Goal: Transaction & Acquisition: Purchase product/service

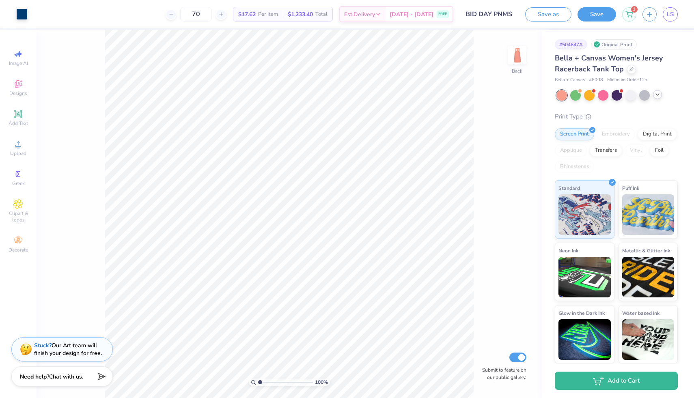
click at [656, 98] on div at bounding box center [657, 94] width 9 height 9
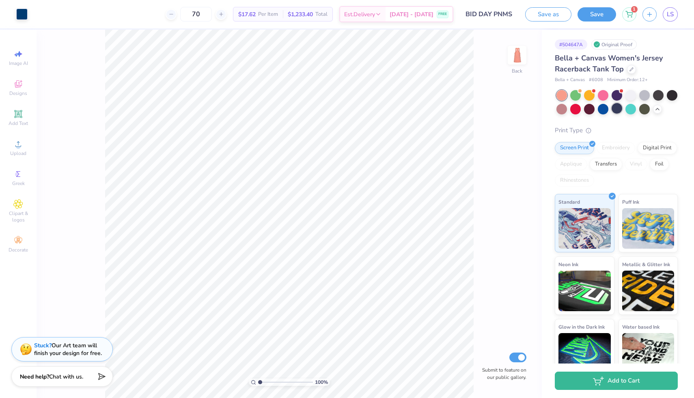
click at [618, 109] on div at bounding box center [617, 108] width 11 height 11
click at [629, 71] on div at bounding box center [631, 68] width 9 height 9
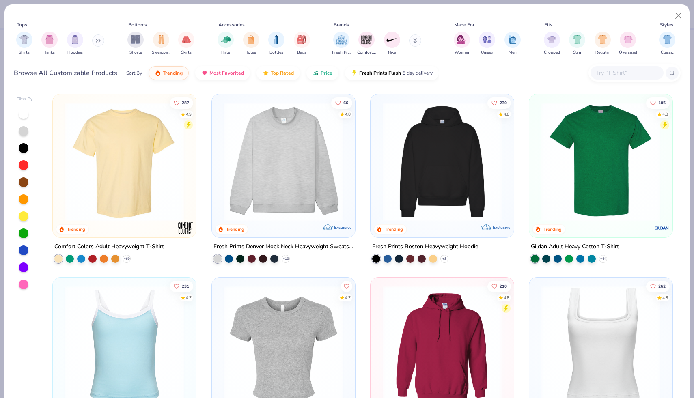
click at [608, 69] on input "text" at bounding box center [627, 72] width 63 height 9
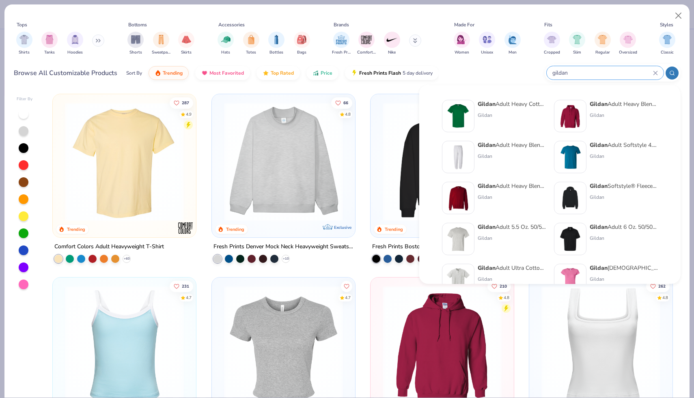
type input "gildan"
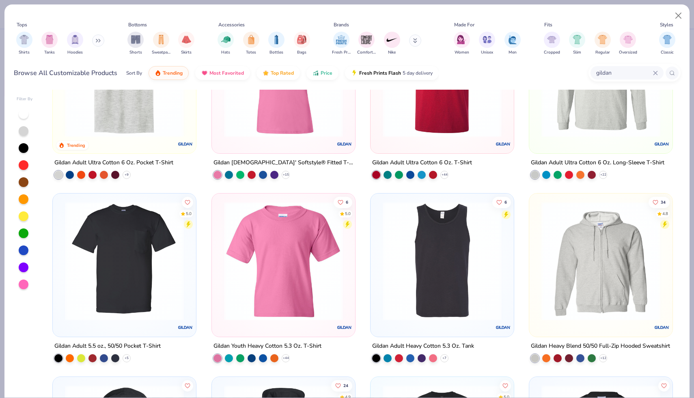
scroll to position [369, 0]
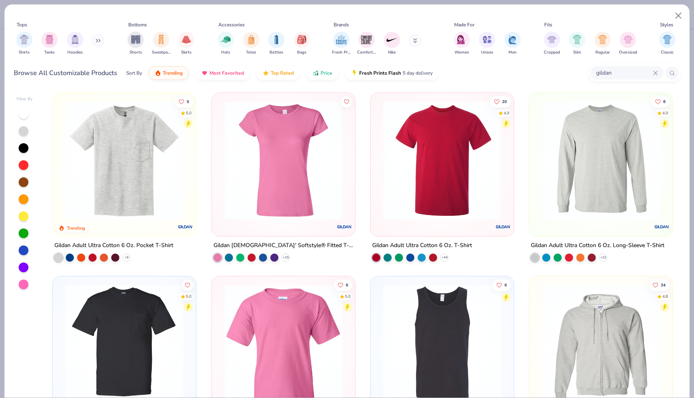
click at [325, 185] on img at bounding box center [283, 160] width 127 height 119
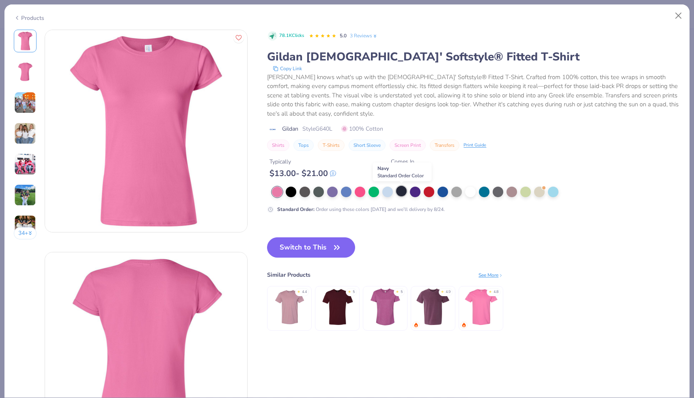
click at [401, 194] on div at bounding box center [401, 191] width 11 height 11
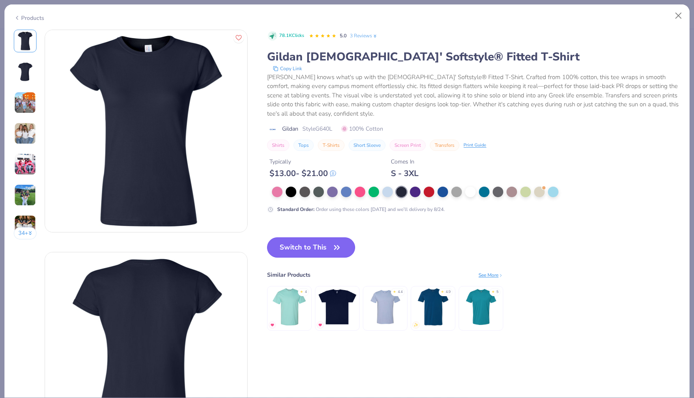
click at [335, 249] on icon "button" at bounding box center [337, 248] width 5 height 4
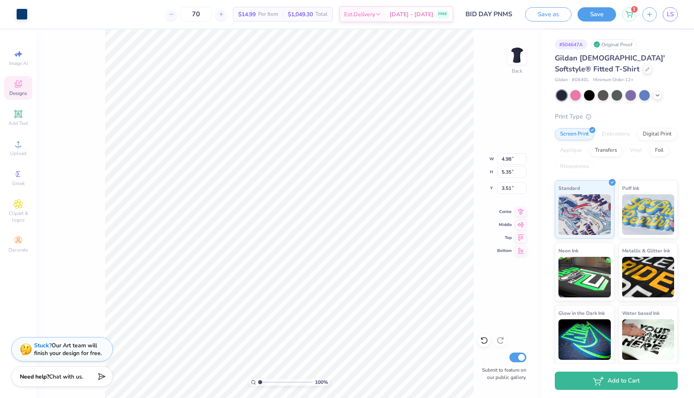
type input "3.51"
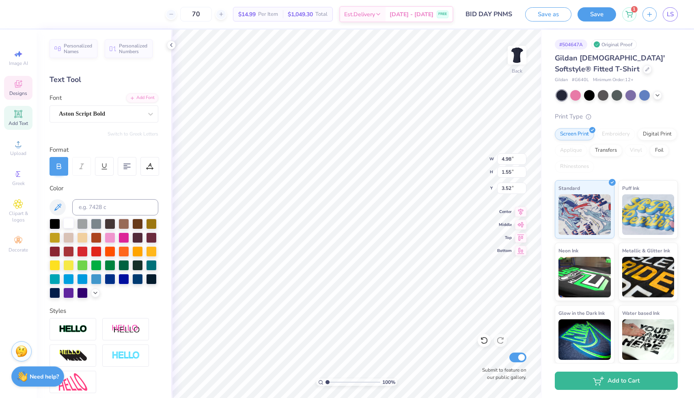
click at [69, 222] on div at bounding box center [68, 223] width 11 height 11
type input "4.24"
type input "0.22"
type input "8.65"
click at [71, 224] on div at bounding box center [68, 223] width 11 height 11
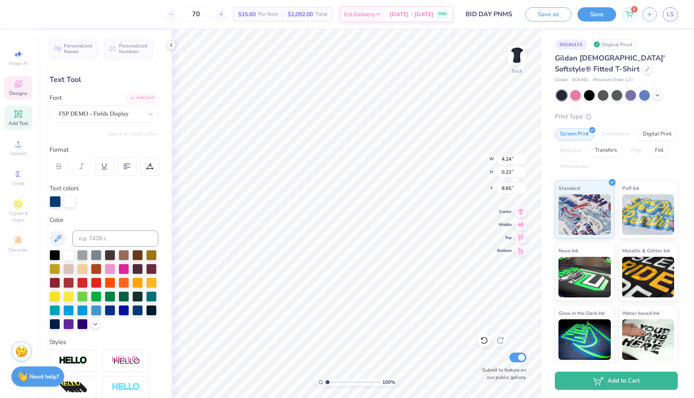
scroll to position [0, 1]
click at [69, 257] on div at bounding box center [68, 254] width 11 height 11
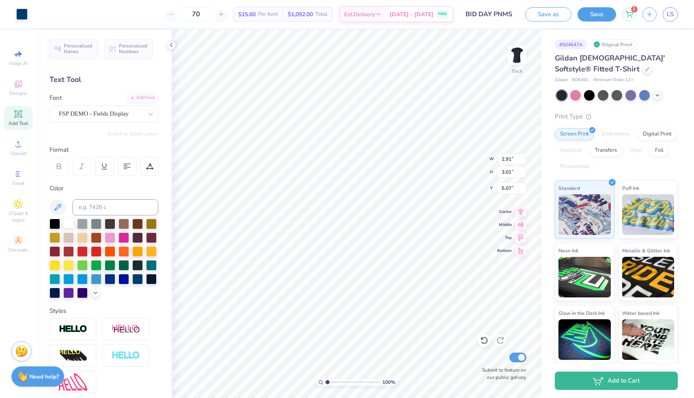
click at [70, 224] on div at bounding box center [68, 223] width 11 height 11
type input "2.83"
type input "3.01"
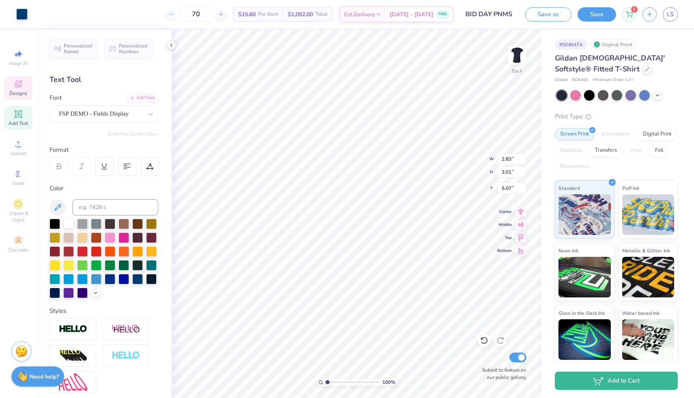
type input "5.07"
click at [70, 225] on div at bounding box center [68, 223] width 11 height 11
click at [71, 225] on div at bounding box center [68, 223] width 11 height 11
click at [27, 93] on div "Designs" at bounding box center [18, 88] width 28 height 24
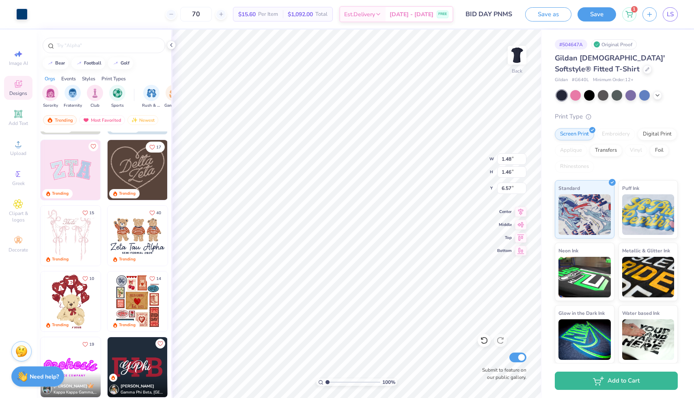
scroll to position [0, 0]
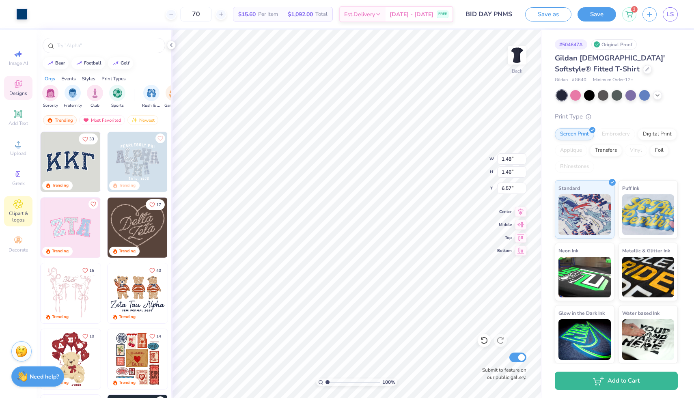
click at [19, 203] on icon at bounding box center [18, 204] width 4 height 4
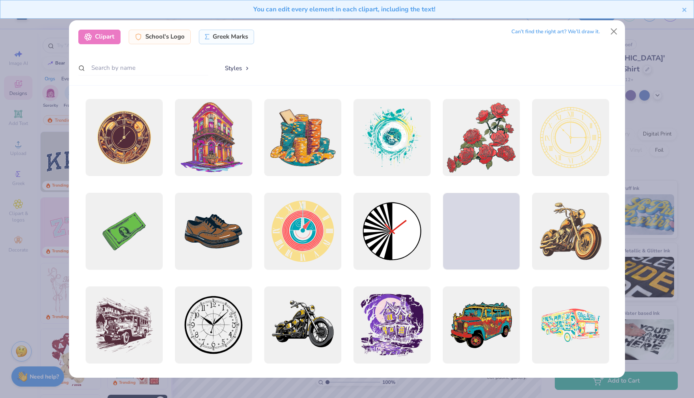
click at [35, 148] on div "Clipart School's Logo Greek Marks Can’t find the right art? We’ll draw it. Styl…" at bounding box center [347, 199] width 694 height 398
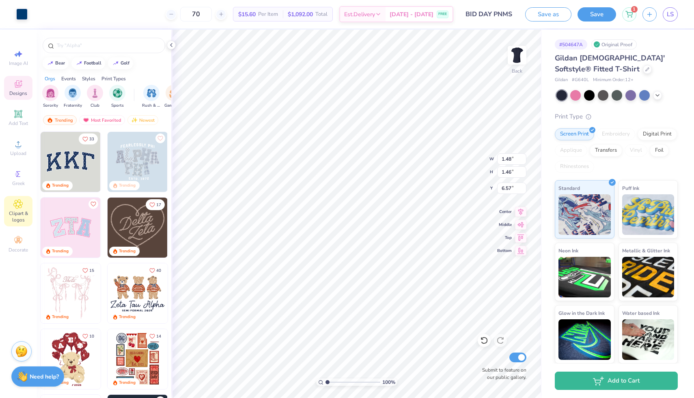
click at [19, 218] on span "Clipart & logos" at bounding box center [18, 216] width 28 height 13
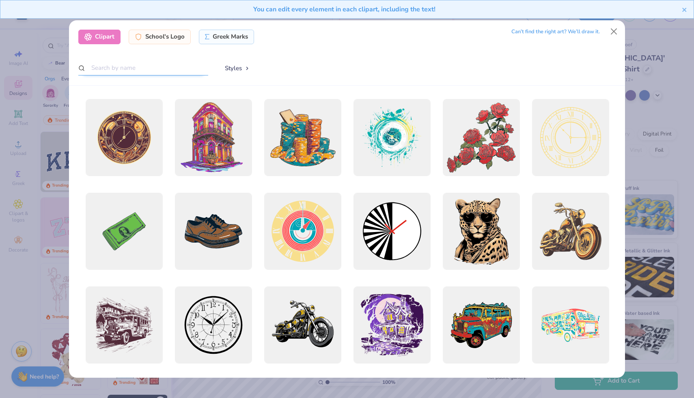
click at [147, 63] on input "text" at bounding box center [143, 67] width 130 height 15
type input "beach chair"
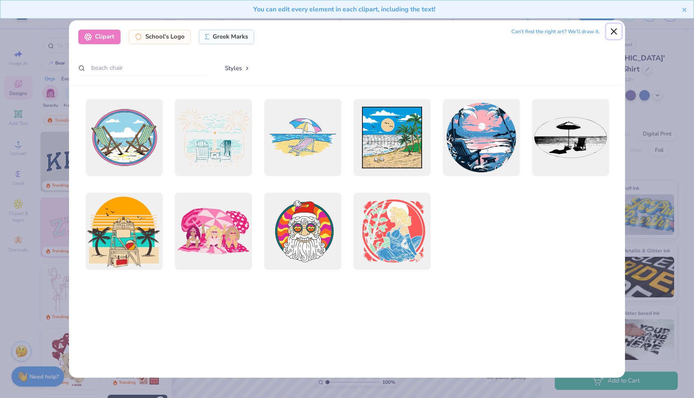
click at [612, 28] on button "Close" at bounding box center [614, 31] width 15 height 15
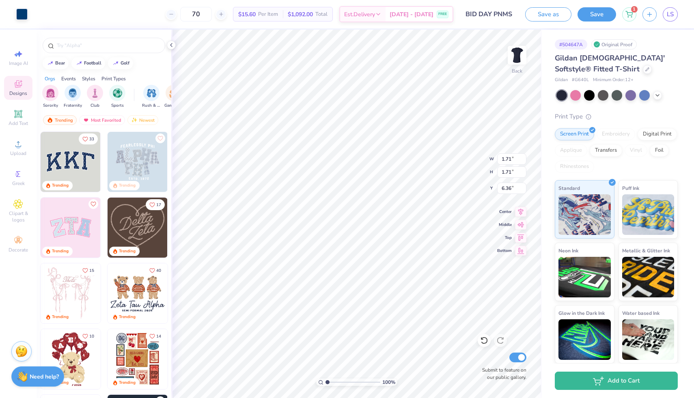
type input "1.71"
type input "6.36"
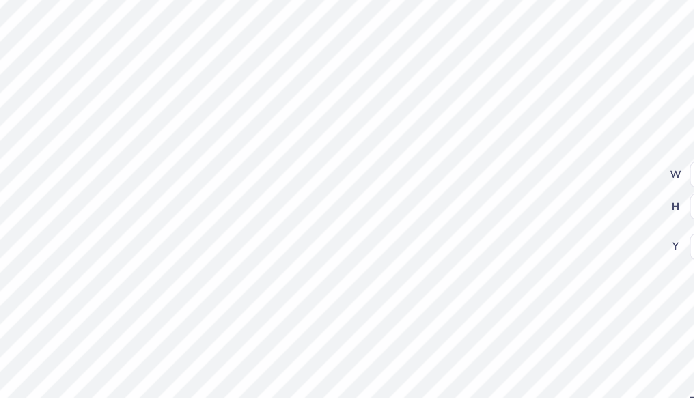
type input "1.48"
type input "1.46"
type input "6.57"
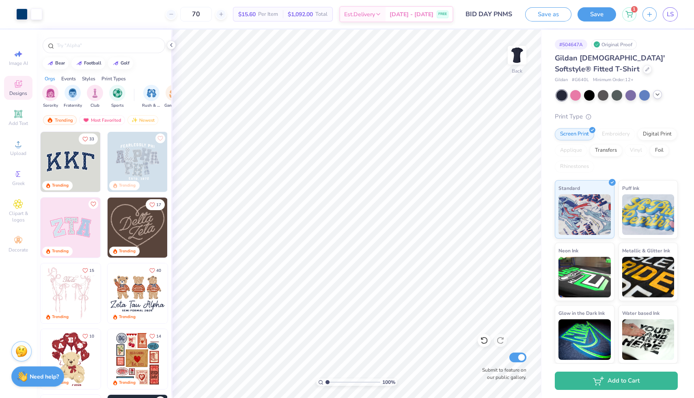
click at [659, 95] on icon at bounding box center [658, 94] width 6 height 6
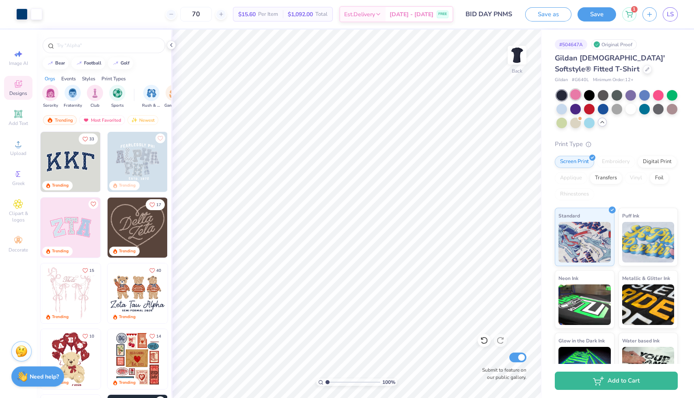
click at [573, 97] on div at bounding box center [575, 94] width 11 height 11
click at [561, 110] on div at bounding box center [562, 108] width 11 height 11
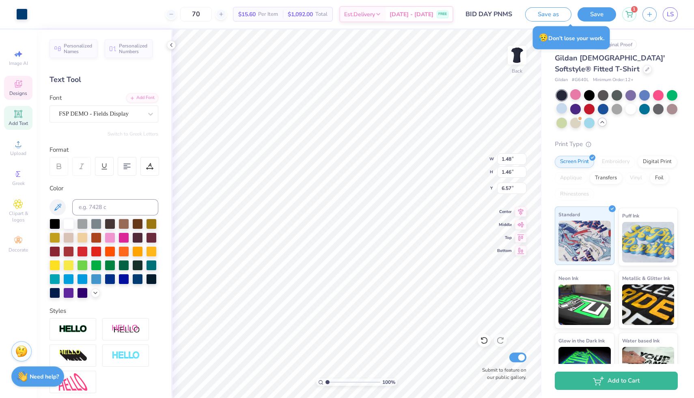
type input "1.48"
type input "1.46"
type input "6.57"
type input "1.71"
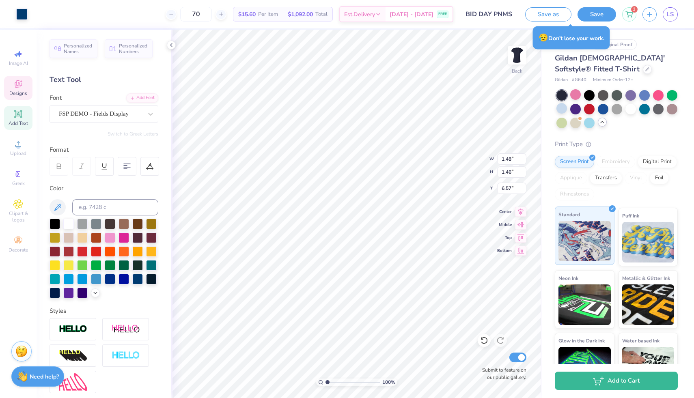
type input "6.36"
type input "1.48"
type input "1.46"
type input "6.57"
type input "1.71"
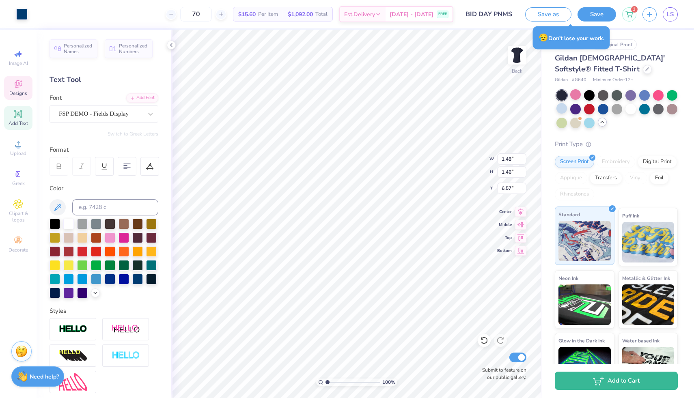
type input "1.71"
type input "6.36"
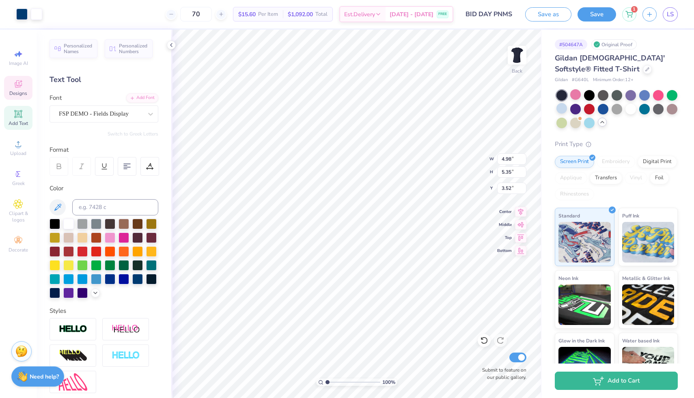
click at [25, 93] on span "Designs" at bounding box center [18, 93] width 18 height 6
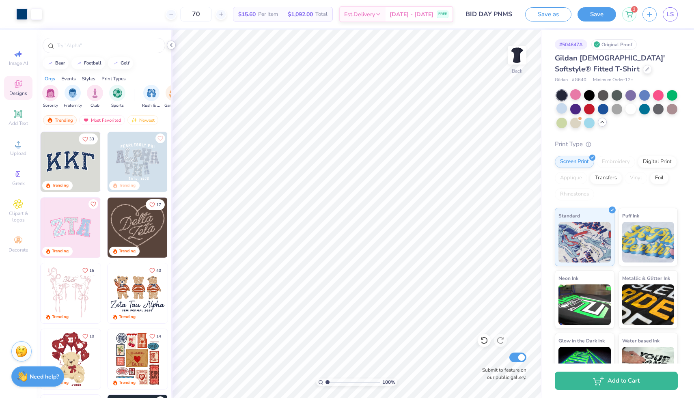
click at [172, 46] on polyline at bounding box center [172, 44] width 2 height 3
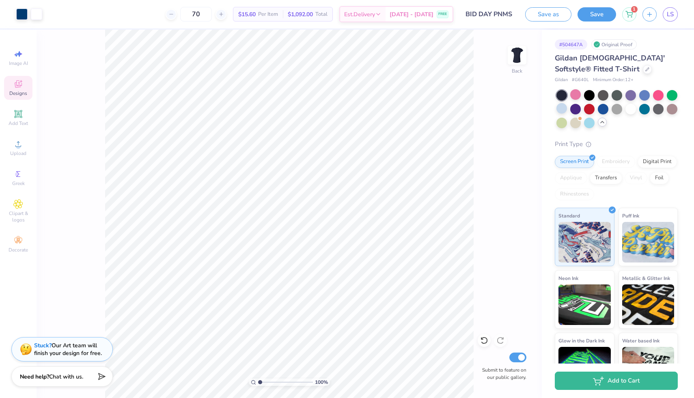
click at [24, 87] on div "Designs" at bounding box center [18, 88] width 28 height 24
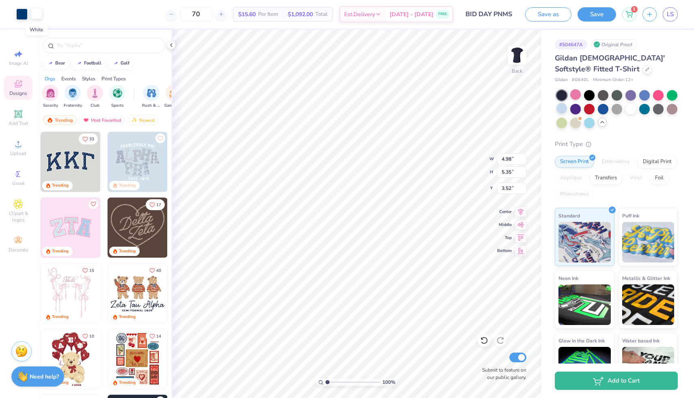
click at [37, 14] on div at bounding box center [36, 13] width 11 height 11
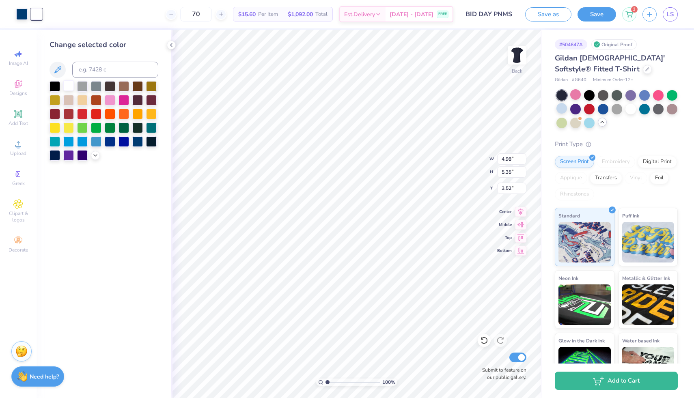
click at [68, 88] on div at bounding box center [68, 85] width 11 height 11
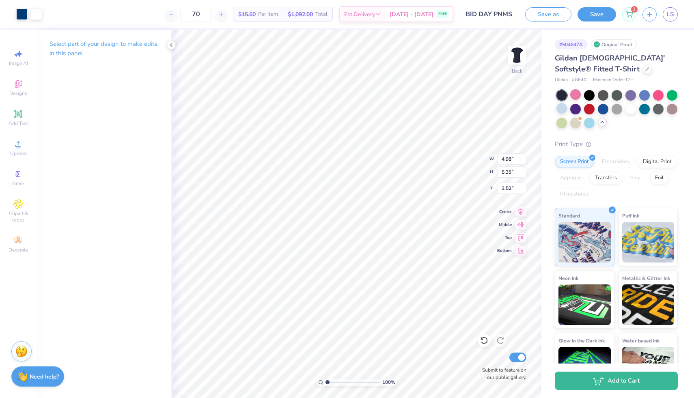
click at [166, 43] on div "Select part of your design to make edits in this panel" at bounding box center [104, 52] width 135 height 44
click at [170, 44] on icon at bounding box center [171, 45] width 6 height 6
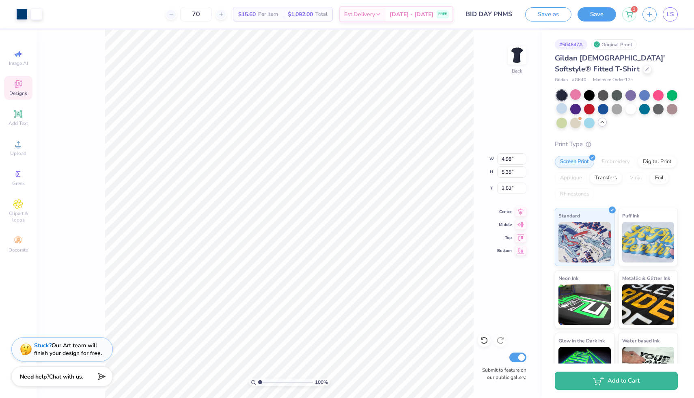
click at [22, 87] on icon at bounding box center [18, 84] width 10 height 10
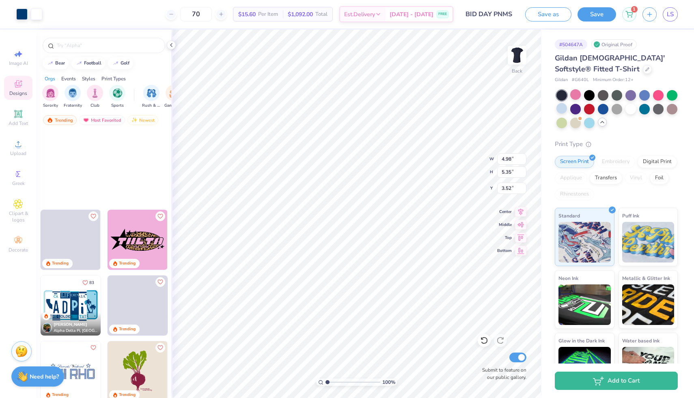
scroll to position [1494, 0]
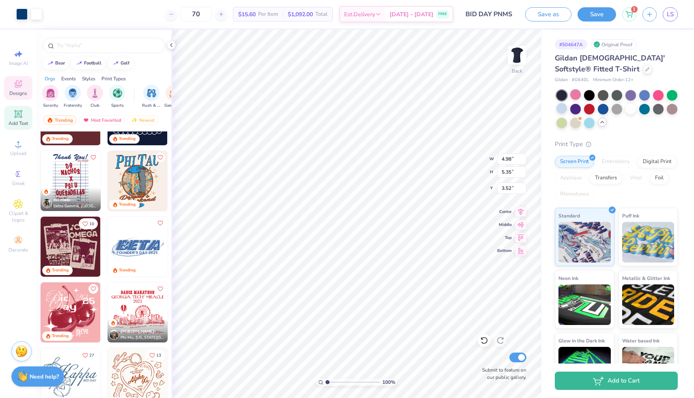
click at [25, 125] on span "Add Text" at bounding box center [18, 123] width 19 height 6
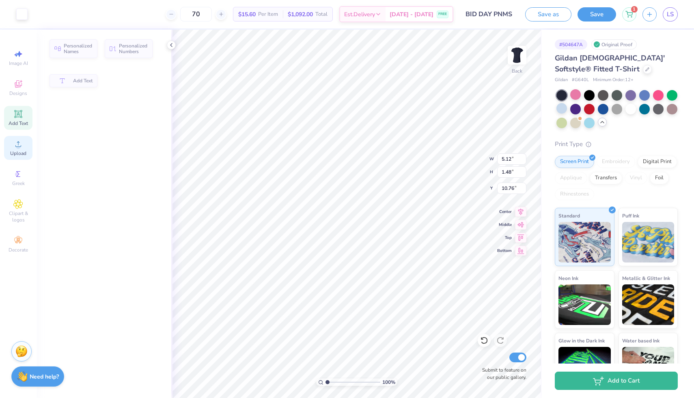
type input "5.12"
type input "1.48"
type input "10.76"
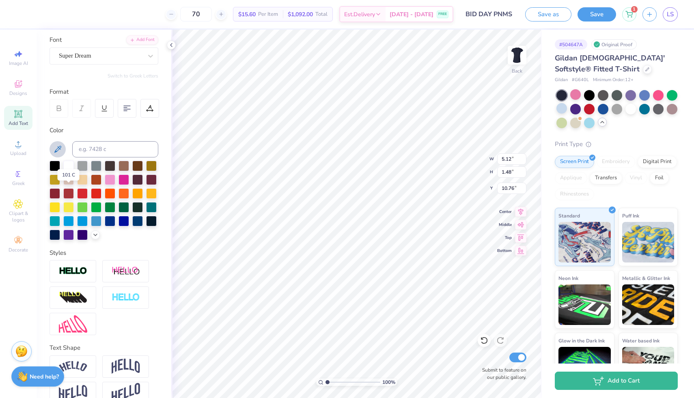
scroll to position [73, 0]
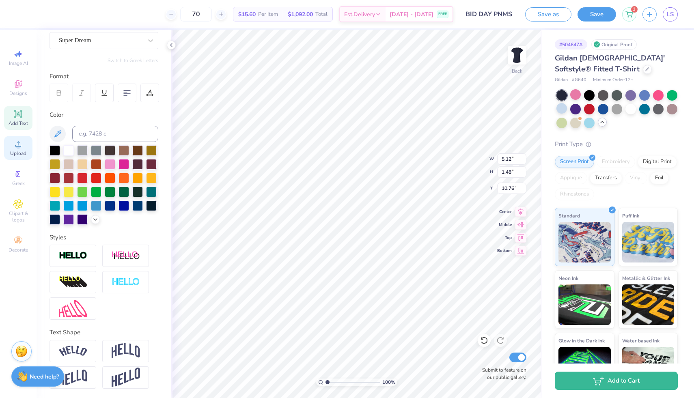
click at [21, 153] on span "Upload" at bounding box center [18, 153] width 16 height 6
click at [20, 195] on div "Image AI Designs Add Text Upload Greek Clipart & logos Decorate" at bounding box center [18, 151] width 28 height 211
click at [20, 208] on icon at bounding box center [18, 204] width 9 height 9
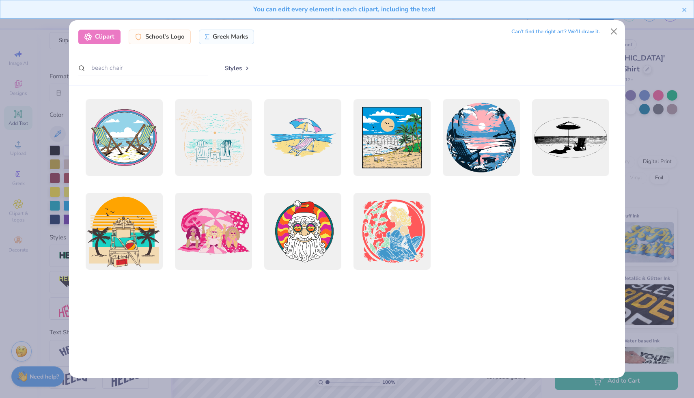
click at [32, 200] on div "Clipart School's Logo Greek Marks Can’t find the right art? We’ll draw it. beac…" at bounding box center [347, 199] width 694 height 398
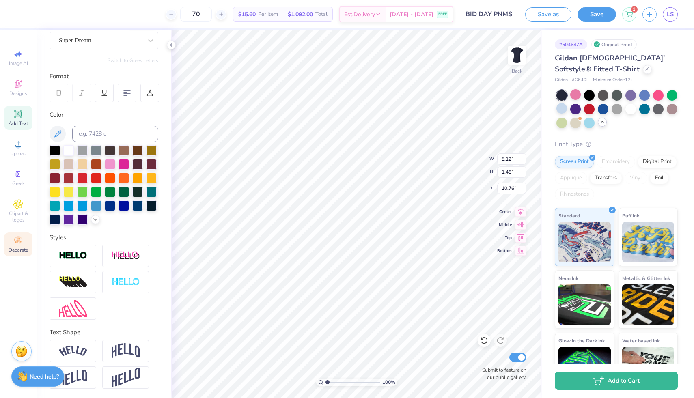
click at [11, 250] on span "Decorate" at bounding box center [18, 250] width 19 height 6
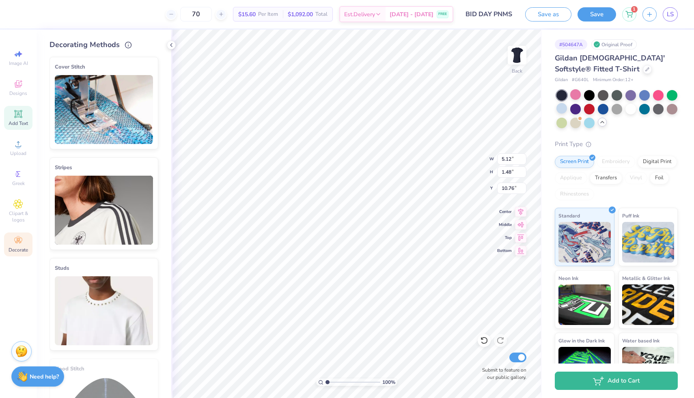
click at [18, 110] on icon at bounding box center [18, 114] width 10 height 10
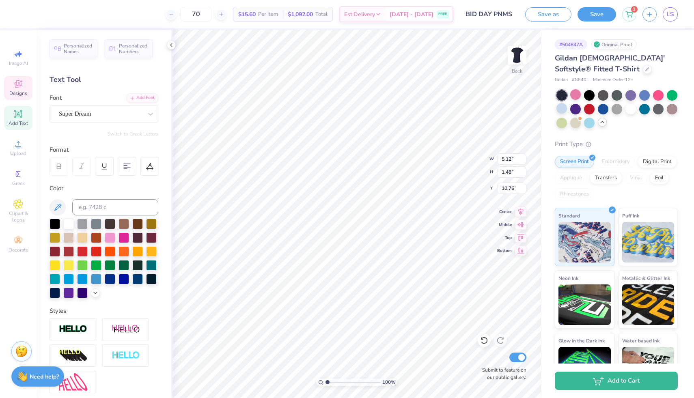
click at [22, 82] on icon at bounding box center [18, 84] width 10 height 10
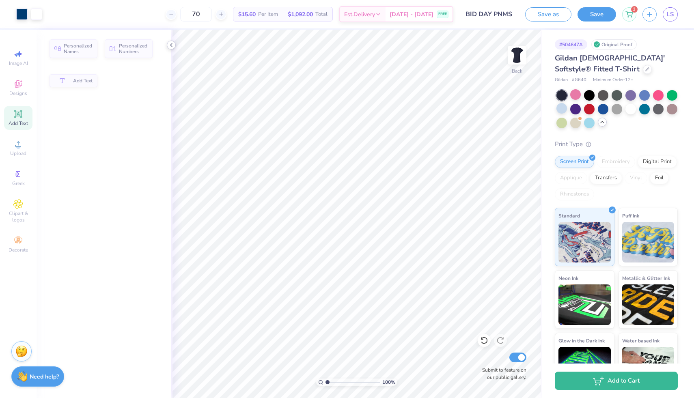
click at [173, 43] on icon at bounding box center [171, 45] width 6 height 6
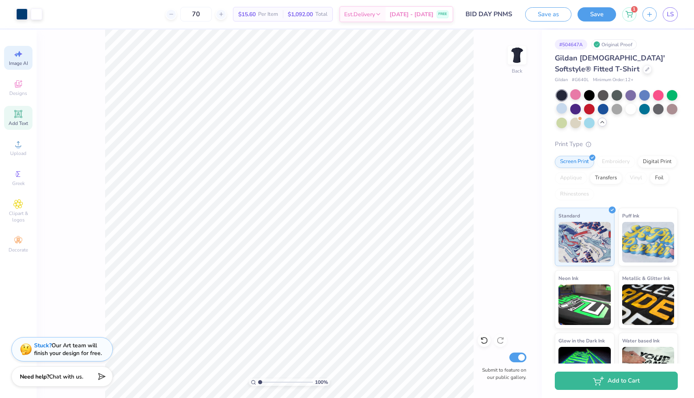
click at [27, 53] on div "Image AI" at bounding box center [18, 58] width 28 height 24
select select "4"
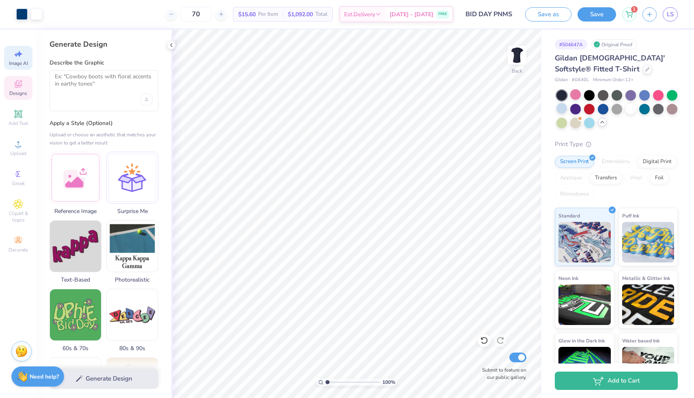
click at [17, 95] on span "Designs" at bounding box center [18, 93] width 18 height 6
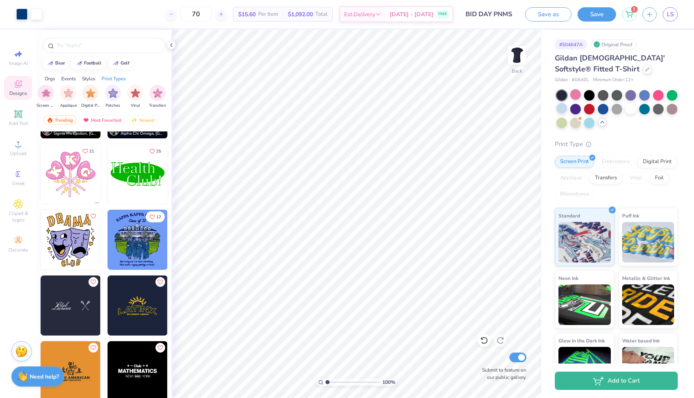
scroll to position [28, 0]
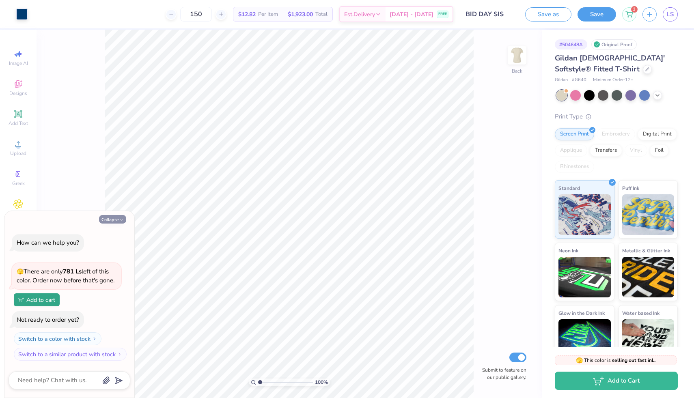
click at [123, 216] on button "Collapse" at bounding box center [112, 219] width 27 height 9
type textarea "x"
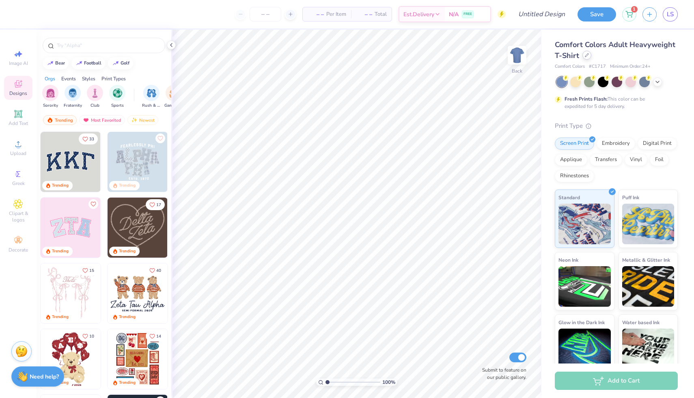
click at [589, 58] on div at bounding box center [587, 55] width 9 height 9
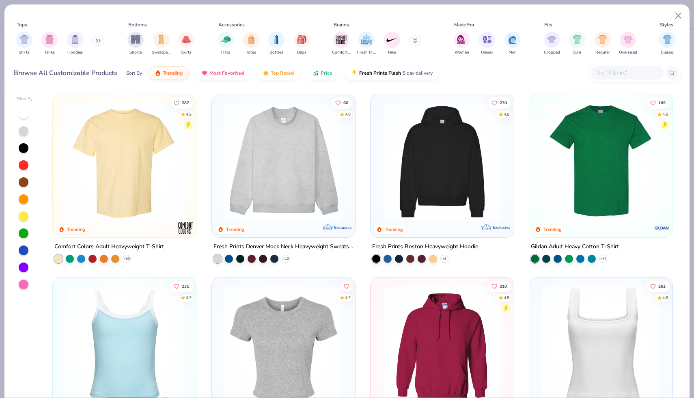
click at [644, 71] on input "text" at bounding box center [627, 72] width 63 height 9
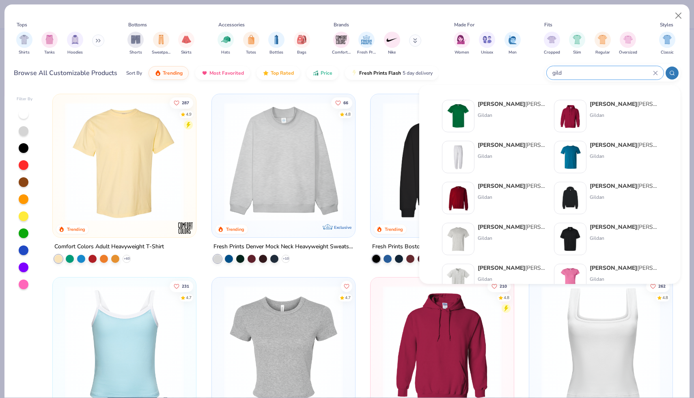
type input "gild"
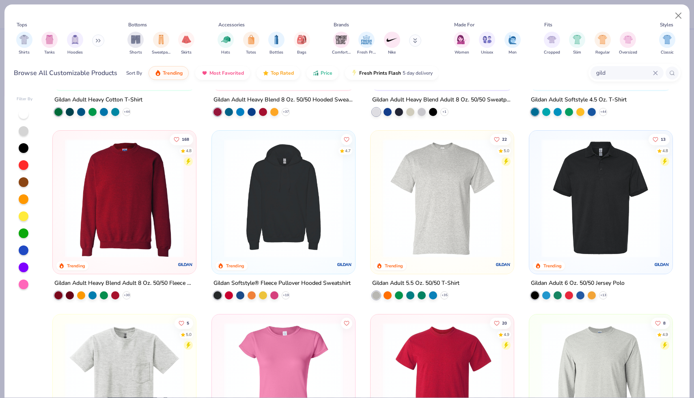
scroll to position [279, 0]
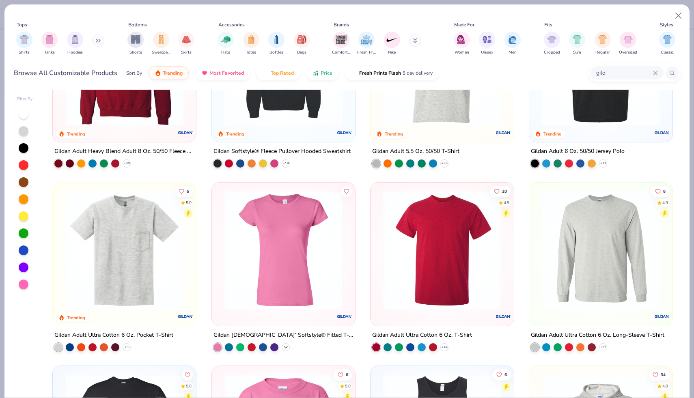
click at [286, 347] on polyline at bounding box center [285, 348] width 3 height 2
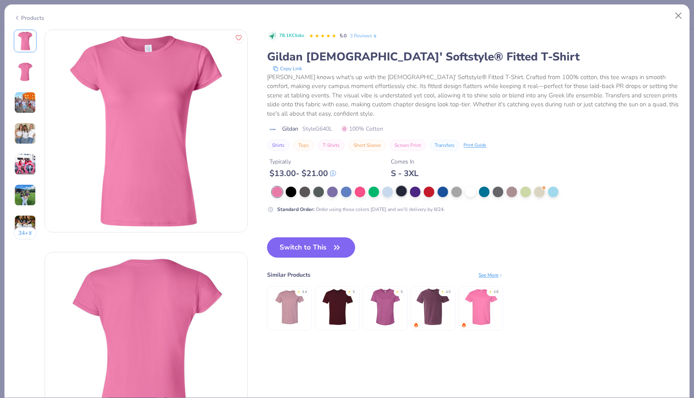
click at [405, 192] on div at bounding box center [401, 191] width 11 height 11
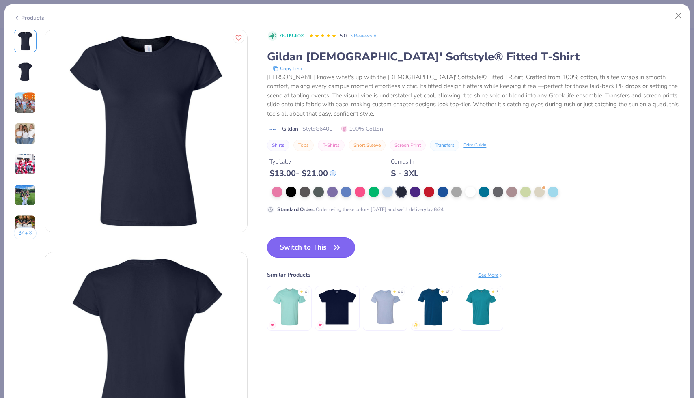
click at [333, 244] on icon "button" at bounding box center [336, 247] width 11 height 11
click at [333, 246] on icon "button" at bounding box center [336, 247] width 11 height 11
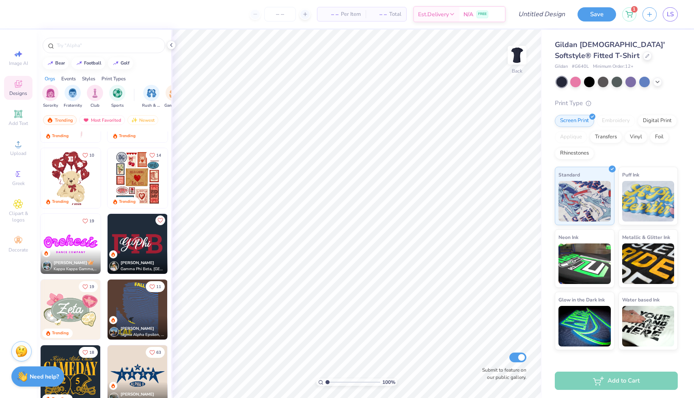
scroll to position [183, 0]
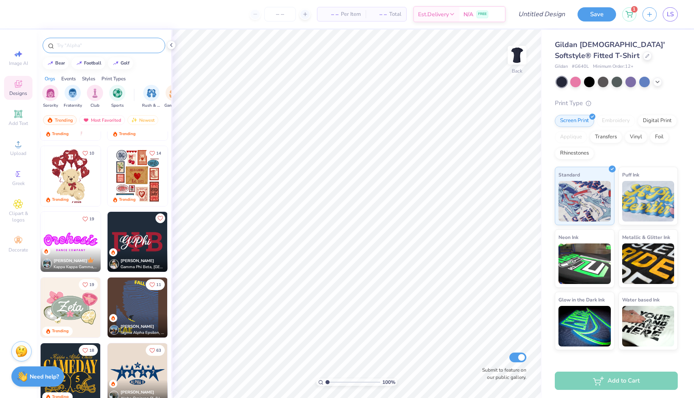
click at [96, 49] on input "text" at bounding box center [108, 45] width 104 height 8
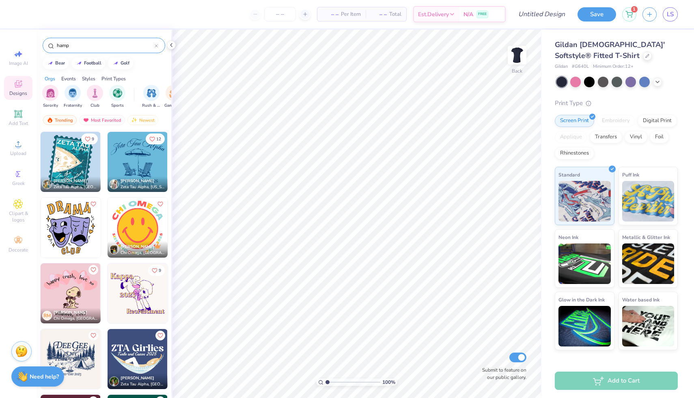
type input "hamp"
click at [132, 161] on img at bounding box center [138, 162] width 60 height 60
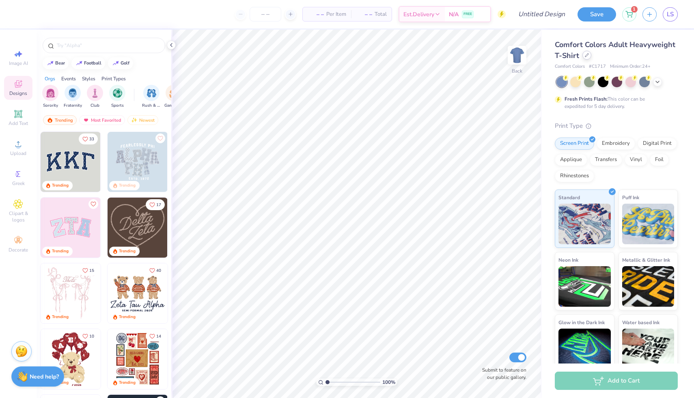
click at [587, 59] on div at bounding box center [587, 55] width 9 height 9
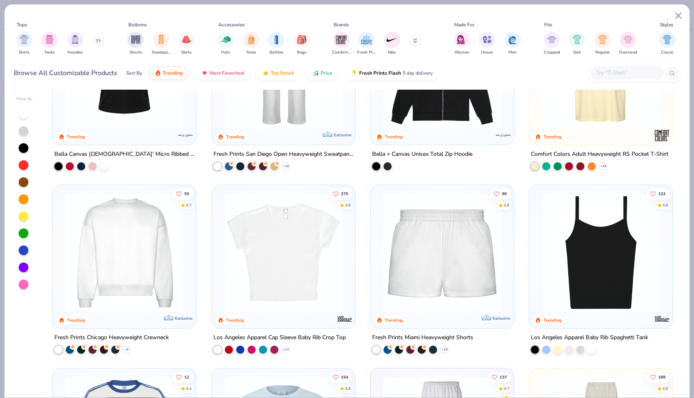
scroll to position [726, 0]
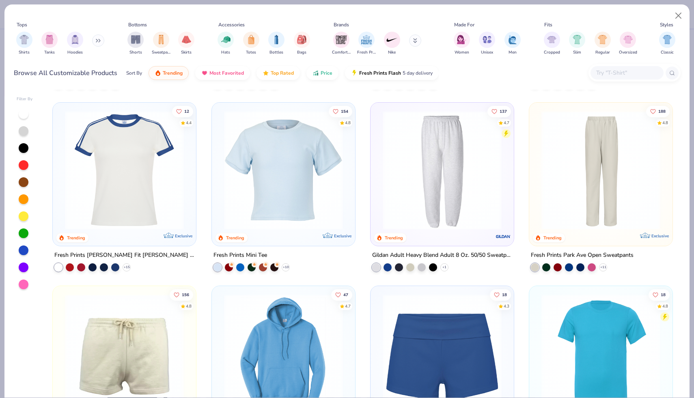
click at [617, 69] on input "text" at bounding box center [627, 72] width 63 height 9
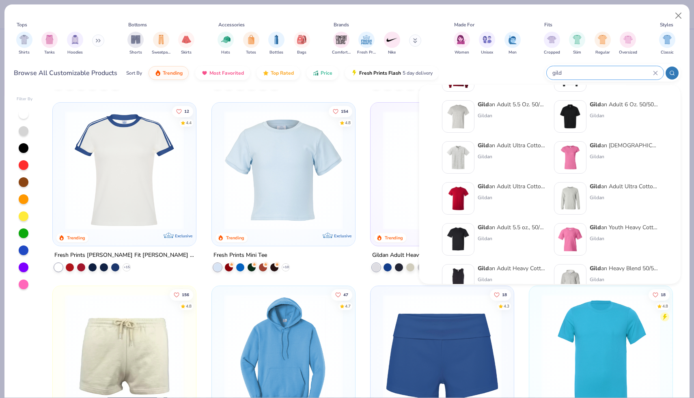
scroll to position [130, 0]
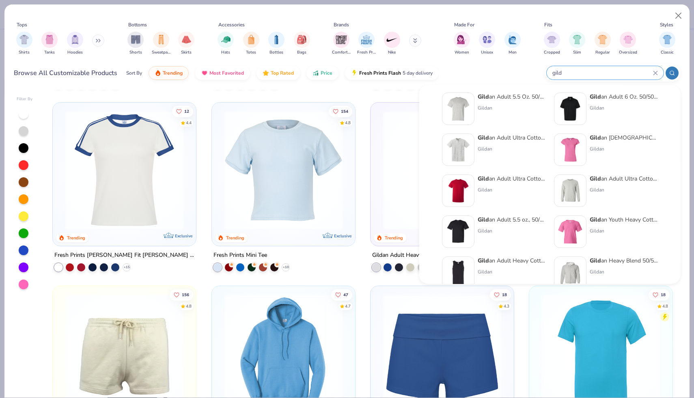
type input "gild"
click at [604, 137] on div "Gild an [DEMOGRAPHIC_DATA]' Softstyle® Fitted T-Shirt" at bounding box center [624, 138] width 68 height 9
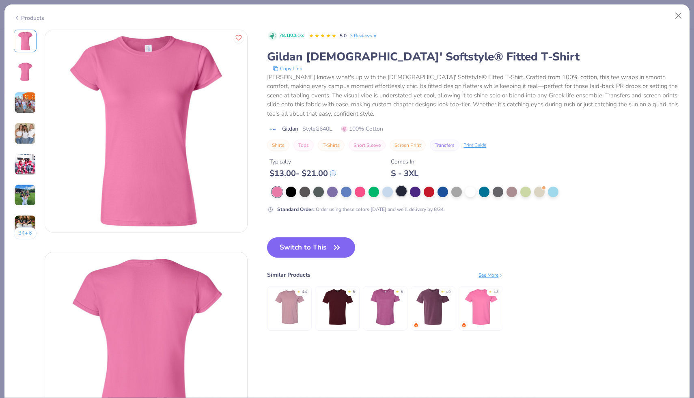
click at [403, 192] on div at bounding box center [401, 191] width 11 height 11
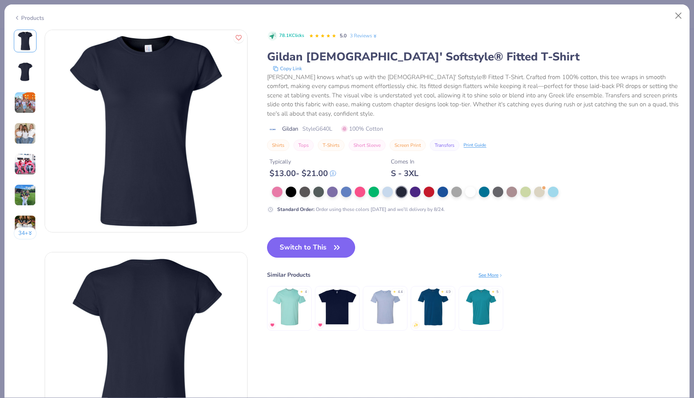
click at [309, 248] on button "Switch to This" at bounding box center [311, 248] width 88 height 20
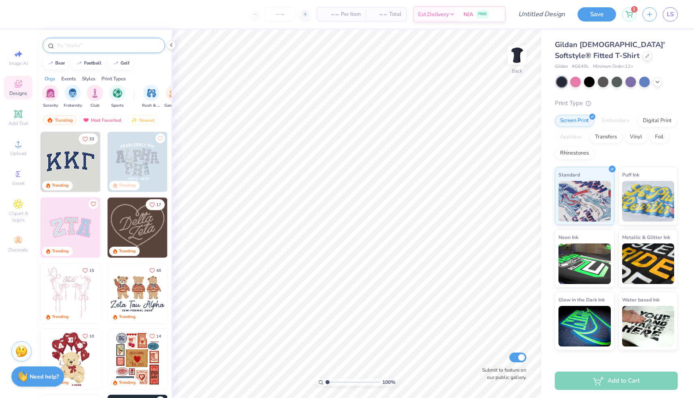
click at [107, 43] on input "text" at bounding box center [108, 45] width 104 height 8
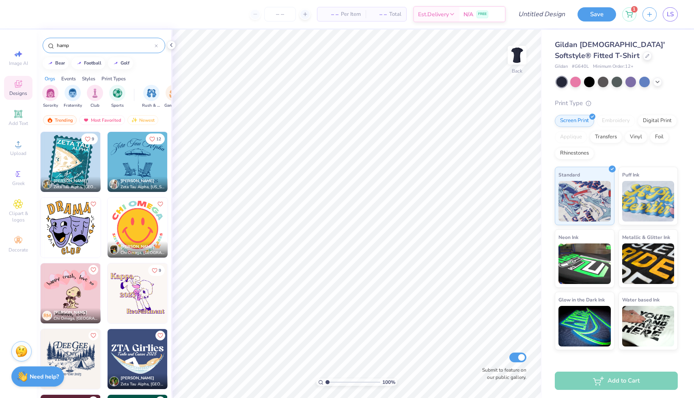
type input "hamp"
click at [132, 161] on img at bounding box center [138, 162] width 60 height 60
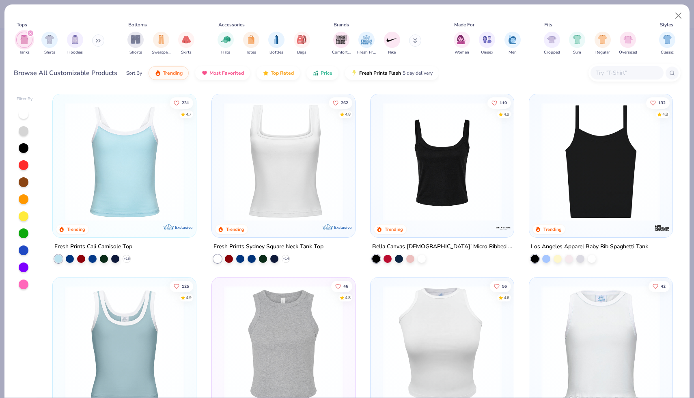
click at [602, 76] on input "text" at bounding box center [627, 72] width 63 height 9
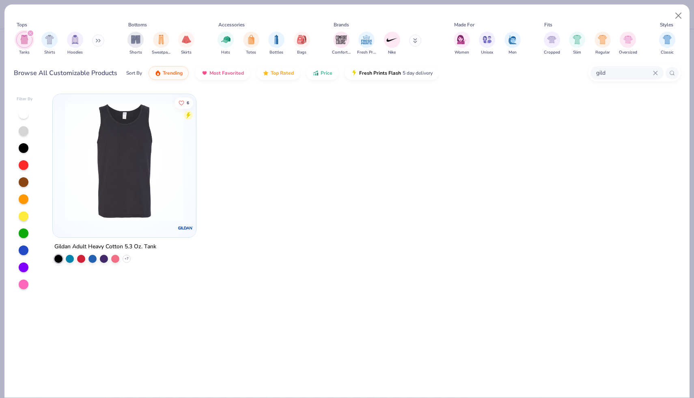
click at [609, 73] on input "gild" at bounding box center [625, 72] width 58 height 9
click at [617, 81] on div "gild" at bounding box center [635, 72] width 92 height 17
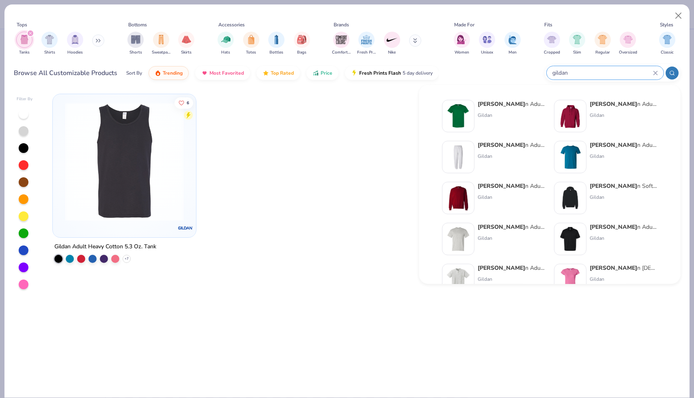
type input "gildan"
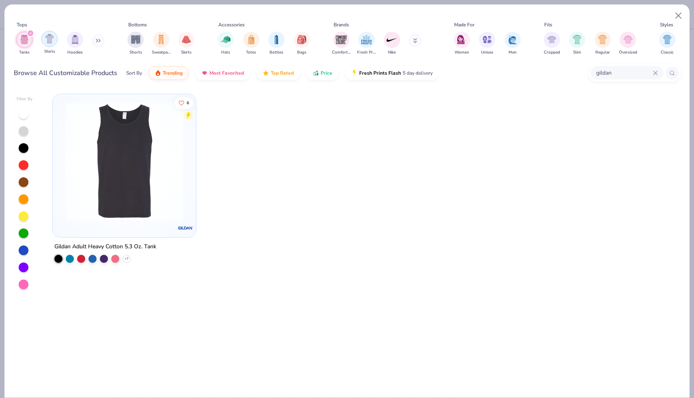
click at [28, 32] on div "filter for Tanks" at bounding box center [30, 33] width 7 height 7
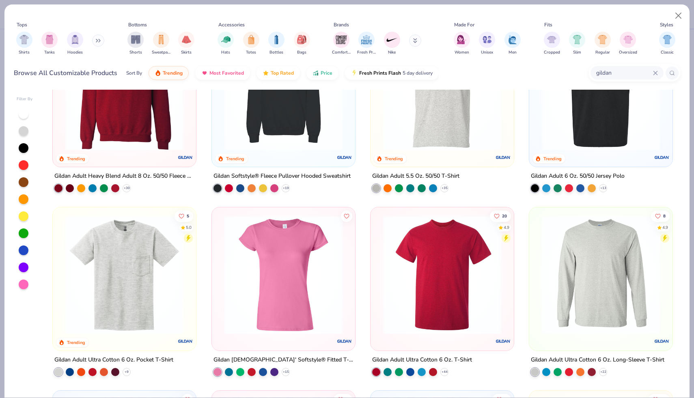
click at [281, 263] on div "105 4.8 Trending Gildan Adult Heavy Cotton T-Shirt + 44 210 4.8 Trending Gildan…" at bounding box center [363, 244] width 636 height 308
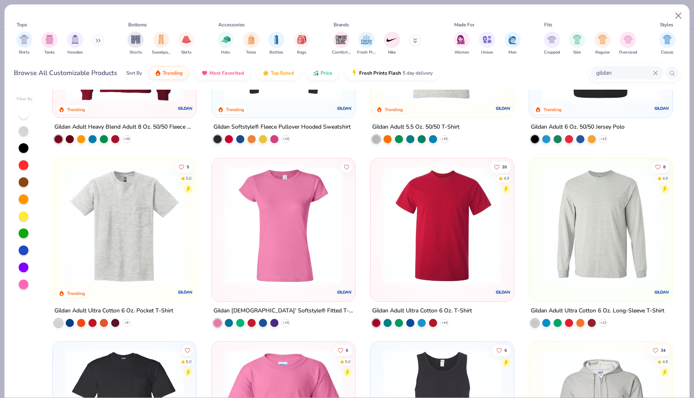
click at [285, 257] on img at bounding box center [283, 225] width 127 height 119
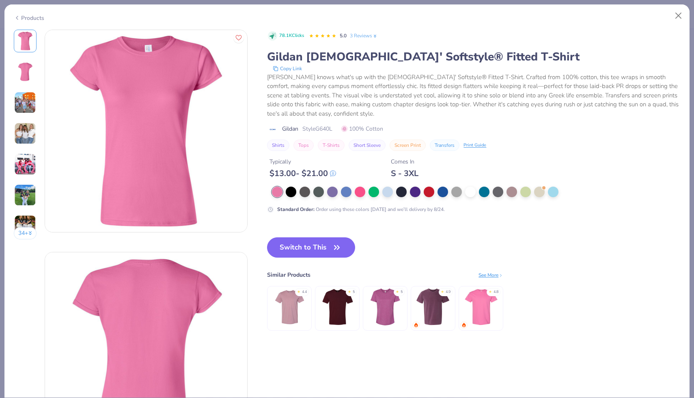
click at [320, 262] on div "Switch to This Similar Products See More ★ 4.4 ★ 5 ★ 5 ★ 4.9 ★ 4.8" at bounding box center [385, 293] width 236 height 110
click at [345, 248] on button "Switch to This" at bounding box center [311, 248] width 88 height 20
click at [317, 237] on div "78.1K Clicks 5.0 3 Reviews Gildan Ladies' Softstyle® Fitted T-Shirt Copy Link G…" at bounding box center [473, 189] width 413 height 318
click at [317, 242] on button "Switch to This" at bounding box center [311, 248] width 88 height 20
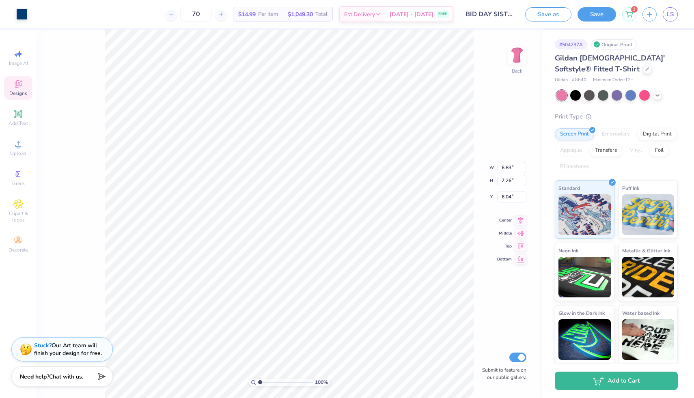
type input "6.05"
click at [655, 95] on icon at bounding box center [658, 94] width 6 height 6
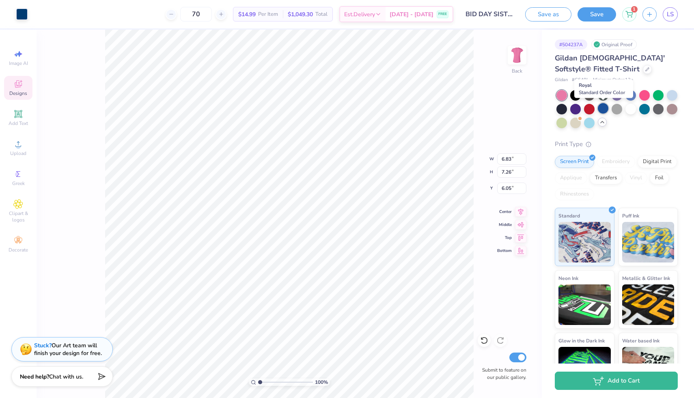
click at [606, 108] on div at bounding box center [603, 108] width 11 height 11
click at [643, 72] on div at bounding box center [647, 68] width 9 height 9
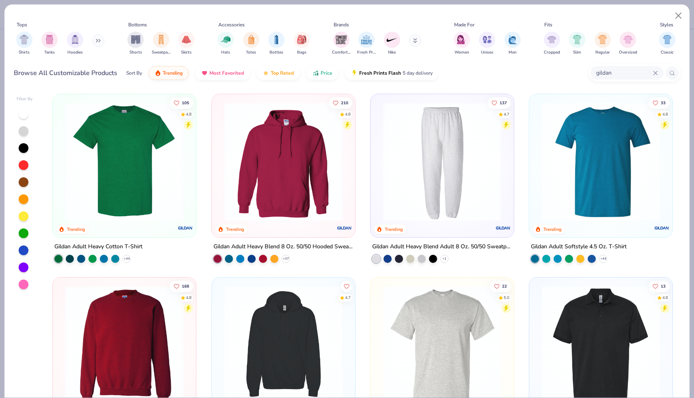
click at [612, 75] on input "gildan" at bounding box center [625, 72] width 58 height 9
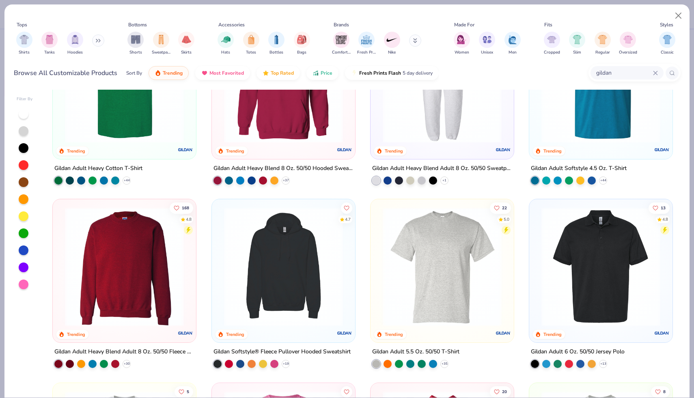
scroll to position [75, 0]
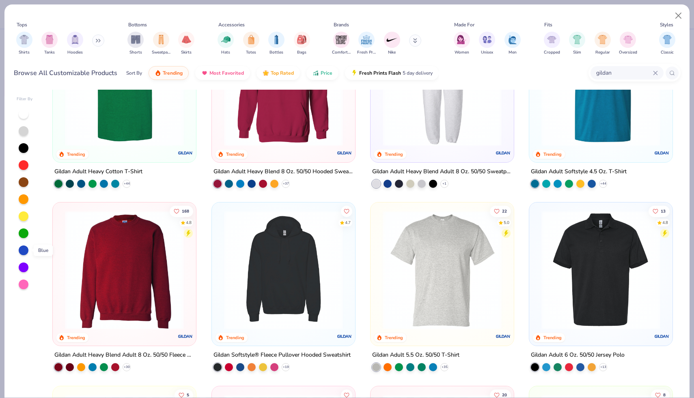
click at [26, 253] on div at bounding box center [24, 251] width 10 height 10
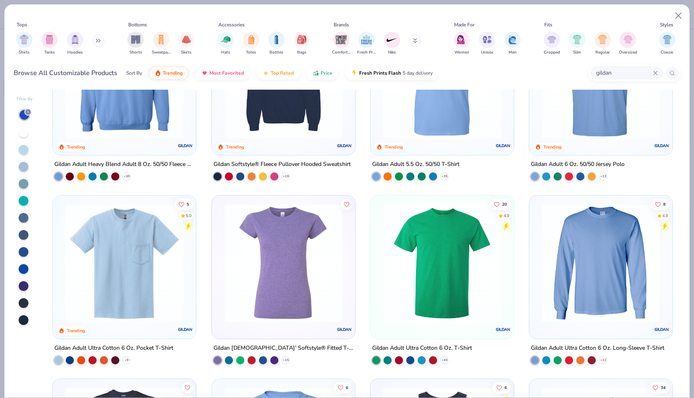
scroll to position [282, 0]
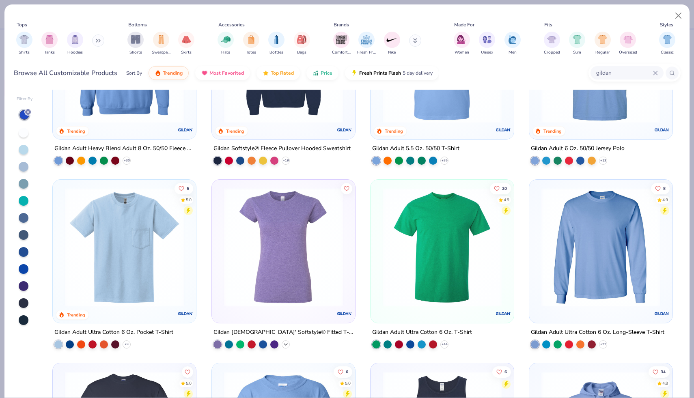
click at [284, 344] on icon at bounding box center [286, 344] width 6 height 6
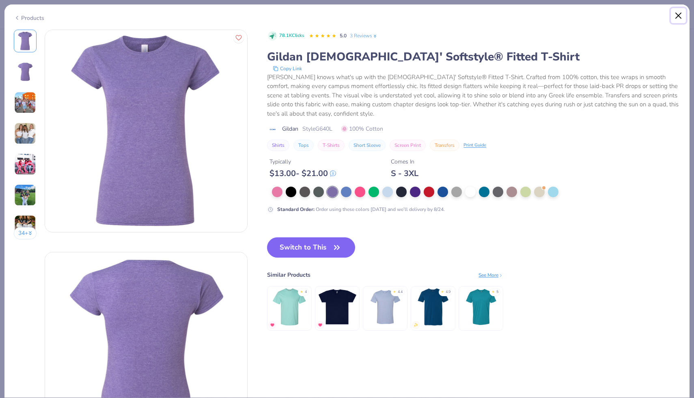
click at [678, 16] on button "Close" at bounding box center [678, 15] width 15 height 15
click at [678, 13] on button "Close" at bounding box center [678, 15] width 15 height 15
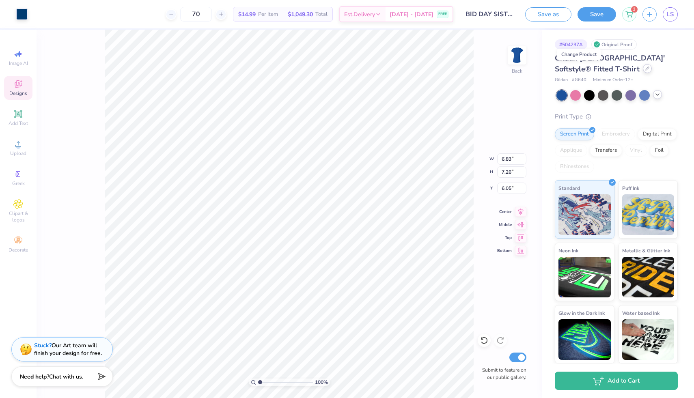
click at [643, 72] on div at bounding box center [647, 68] width 9 height 9
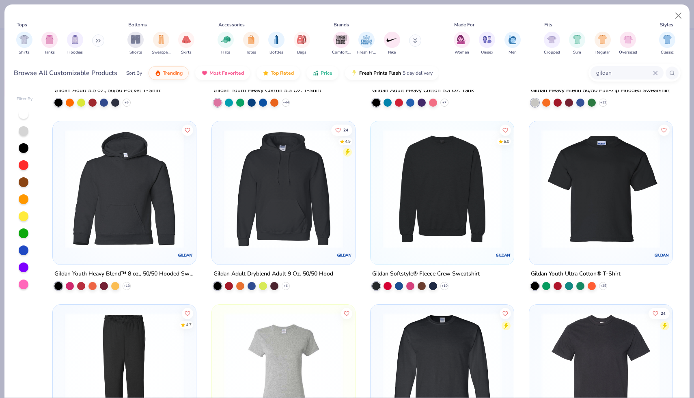
scroll to position [853, 0]
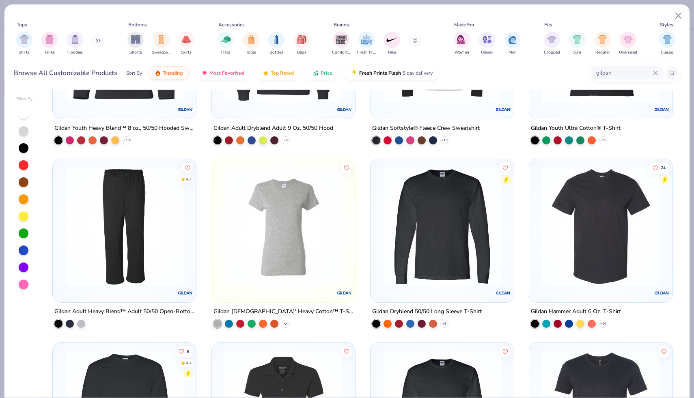
click at [288, 323] on icon at bounding box center [286, 324] width 6 height 6
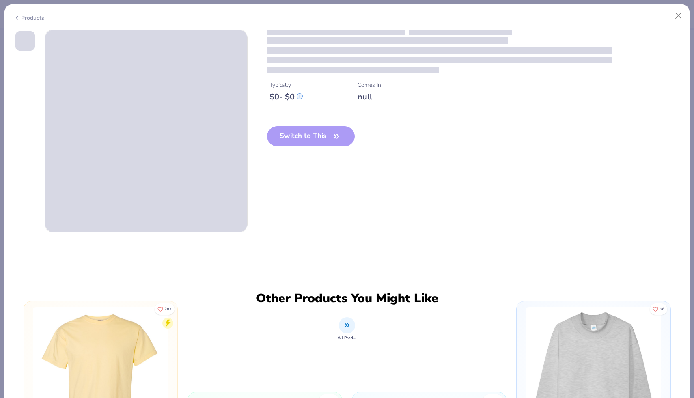
click at [285, 323] on div "Other Products You Might Like All Products" at bounding box center [347, 368] width 319 height 175
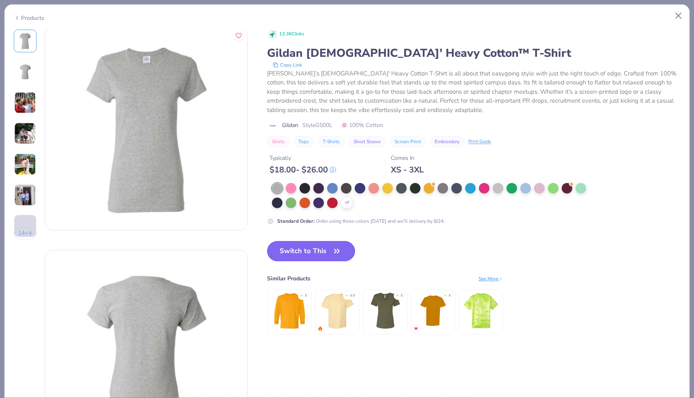
scroll to position [225, 0]
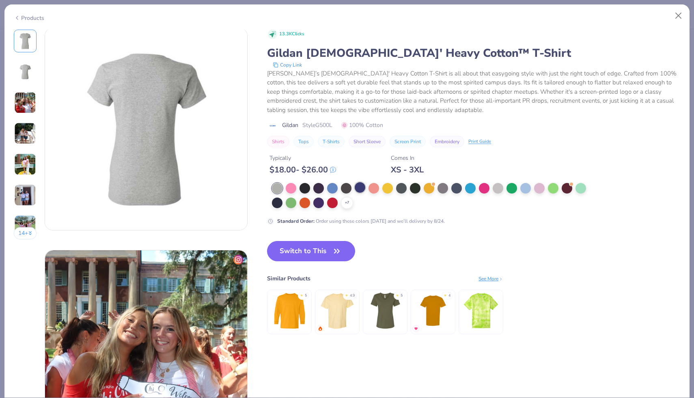
click at [363, 183] on div at bounding box center [360, 187] width 11 height 11
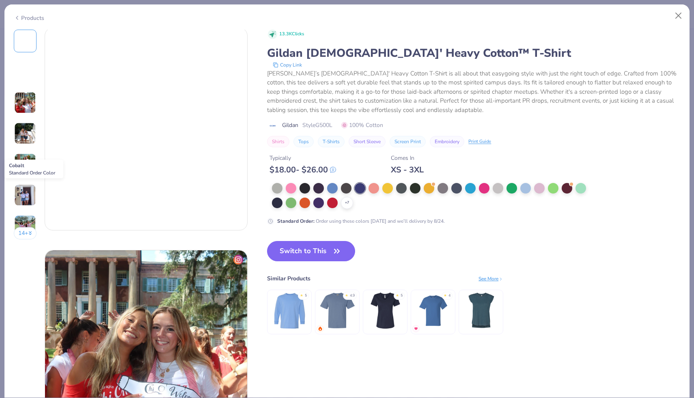
click at [360, 184] on div at bounding box center [360, 188] width 11 height 11
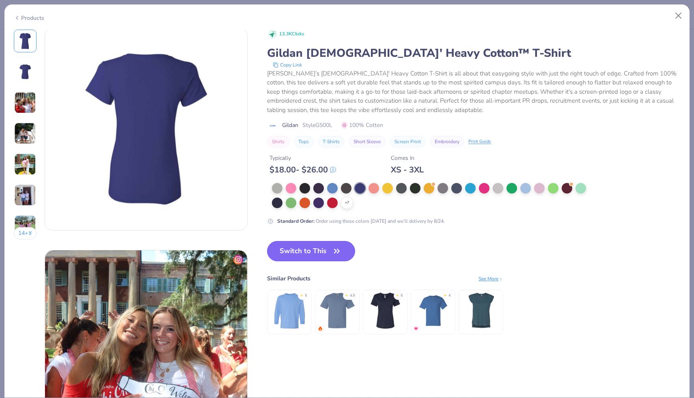
drag, startPoint x: 328, startPoint y: 243, endPoint x: 325, endPoint y: 250, distance: 7.1
click at [328, 243] on button "Switch to This" at bounding box center [311, 251] width 88 height 20
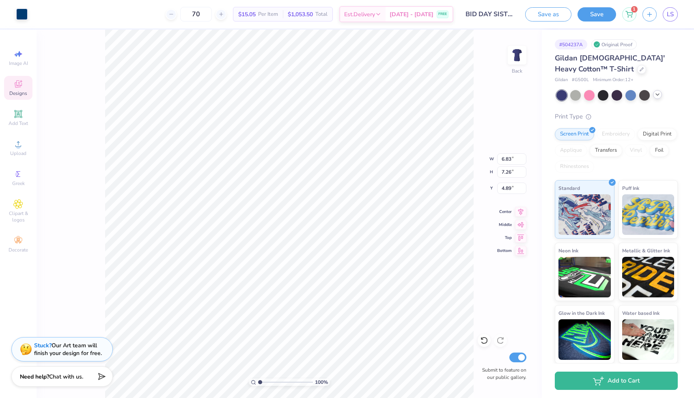
type input "2.43"
click at [637, 72] on div at bounding box center [641, 68] width 9 height 9
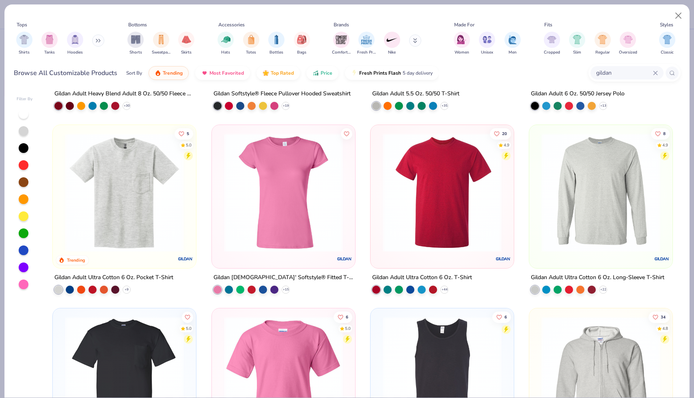
scroll to position [349, 0]
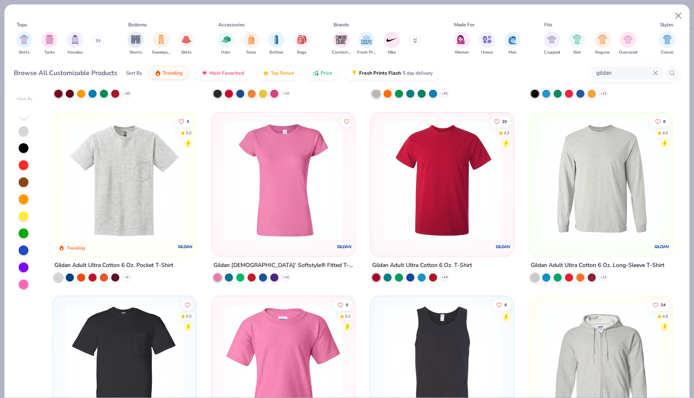
click at [25, 252] on div at bounding box center [24, 251] width 10 height 10
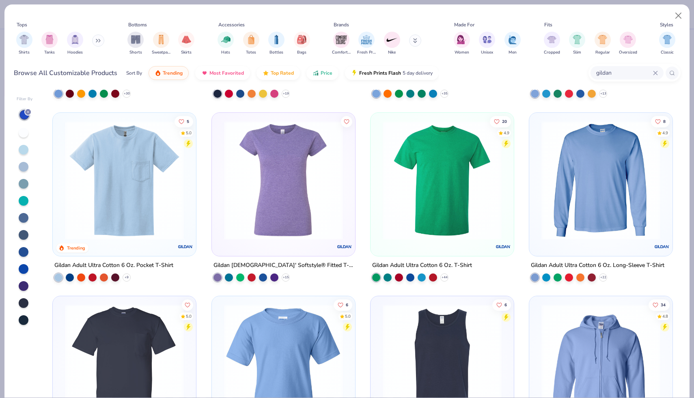
click at [218, 95] on div at bounding box center [218, 94] width 8 height 8
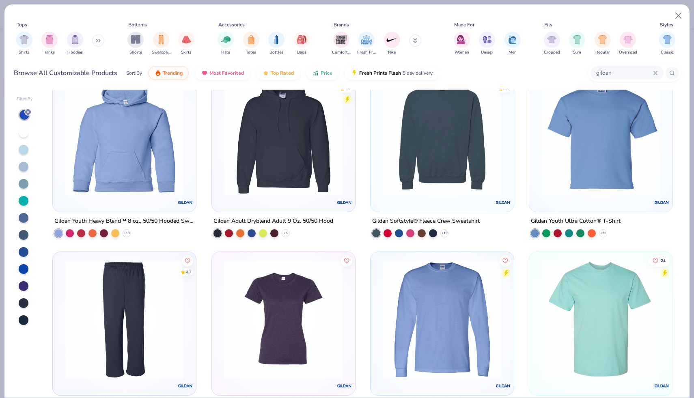
scroll to position [876, 0]
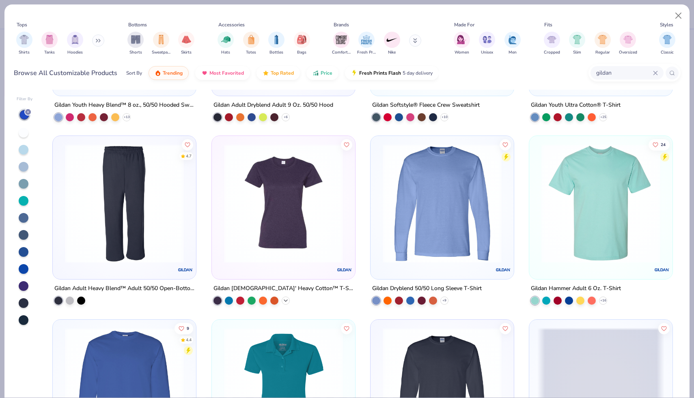
click at [284, 298] on icon at bounding box center [286, 301] width 6 height 6
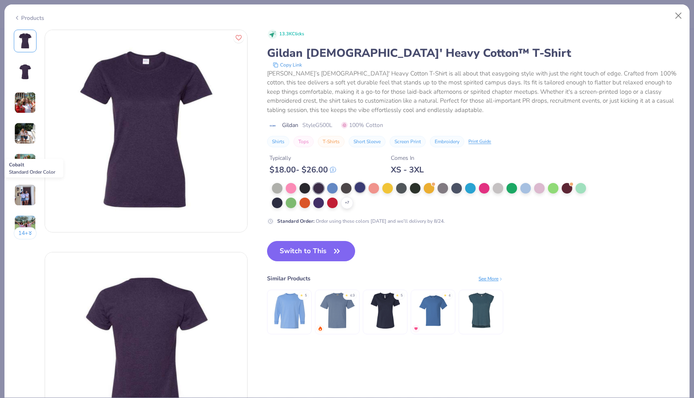
click at [363, 188] on div at bounding box center [360, 187] width 11 height 11
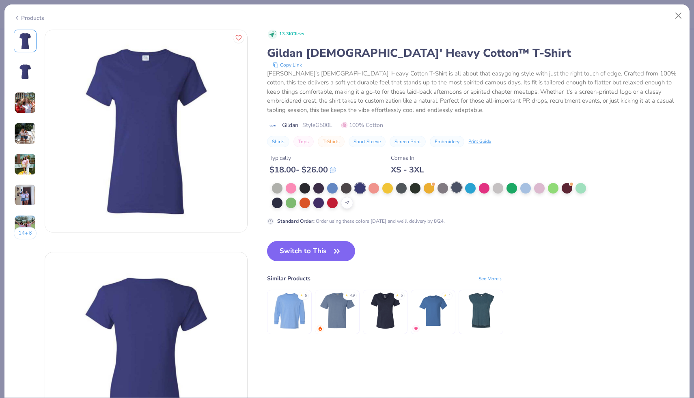
click at [457, 188] on div at bounding box center [457, 187] width 11 height 11
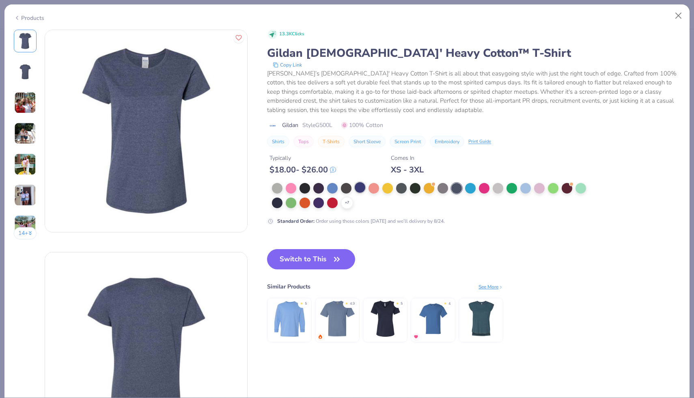
click at [357, 189] on div at bounding box center [360, 187] width 11 height 11
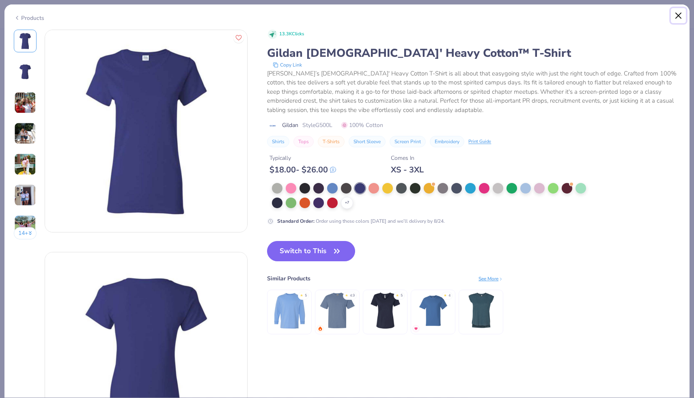
click at [678, 13] on button "Close" at bounding box center [678, 15] width 15 height 15
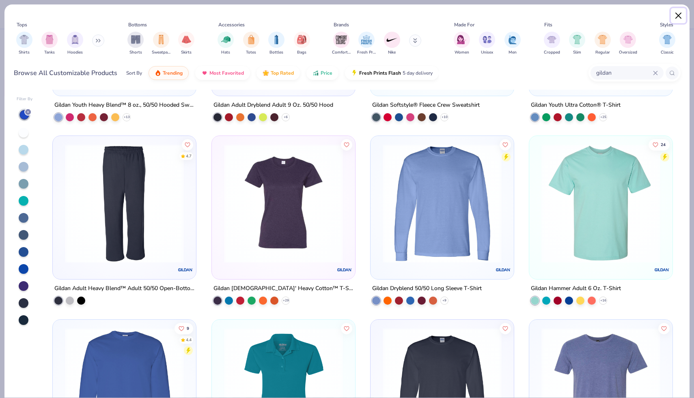
click at [679, 17] on button "Close" at bounding box center [678, 15] width 15 height 15
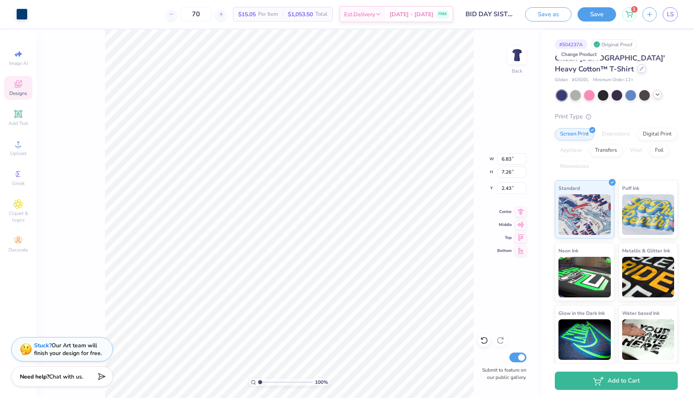
click at [637, 72] on div at bounding box center [641, 68] width 9 height 9
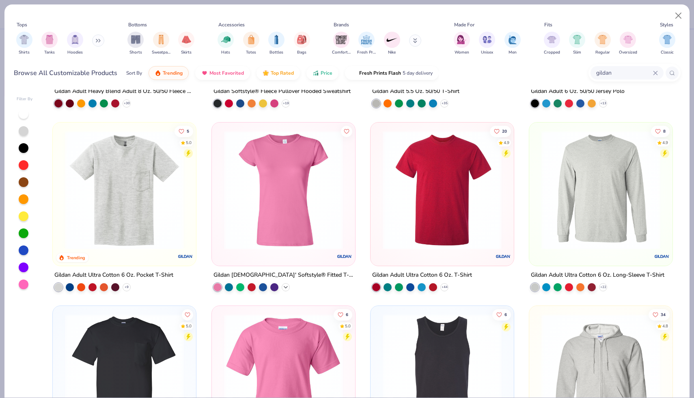
scroll to position [409, 0]
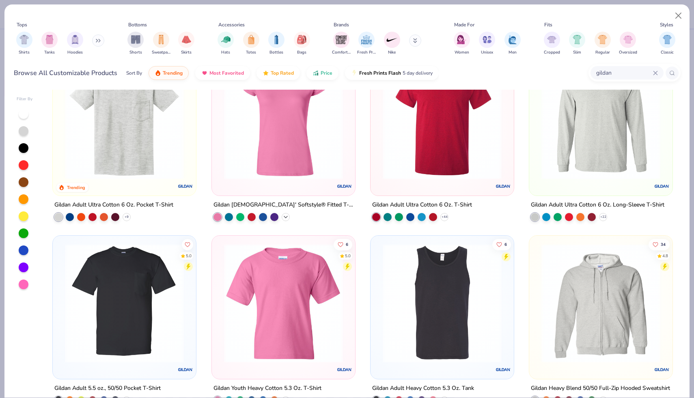
click at [287, 216] on icon at bounding box center [286, 217] width 6 height 6
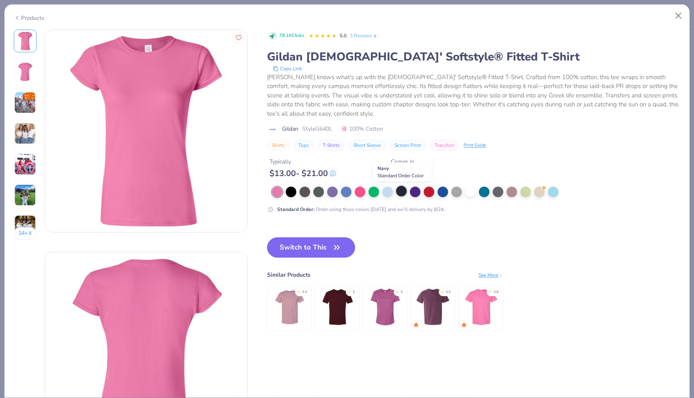
click at [400, 193] on div at bounding box center [401, 191] width 11 height 11
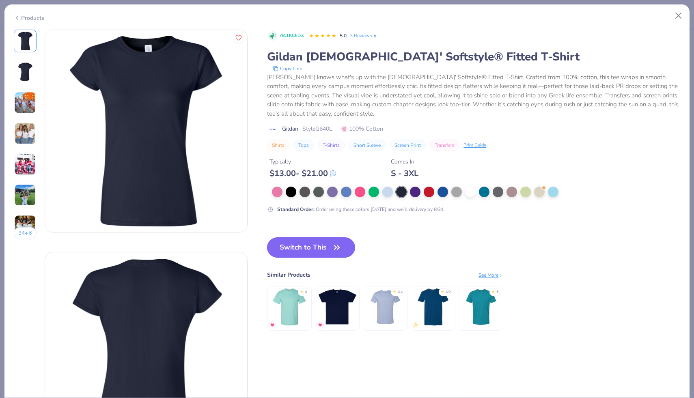
click at [341, 252] on icon "button" at bounding box center [336, 247] width 11 height 11
click at [338, 247] on icon "button" at bounding box center [336, 247] width 11 height 11
click at [293, 236] on div "78.1K Clicks 5.0 3 Reviews Gildan Ladies' Softstyle® Fitted T-Shirt Copy Link G…" at bounding box center [473, 189] width 413 height 318
